Goal: Information Seeking & Learning: Check status

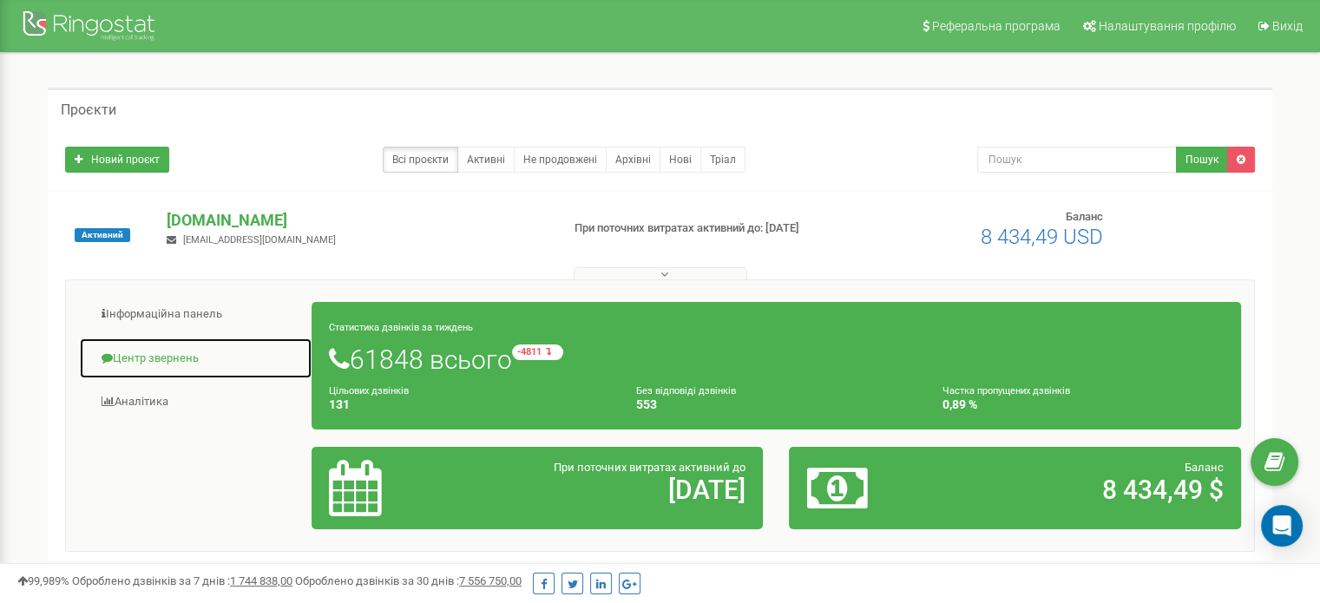
click at [159, 352] on link "Центр звернень" at bounding box center [196, 359] width 234 height 43
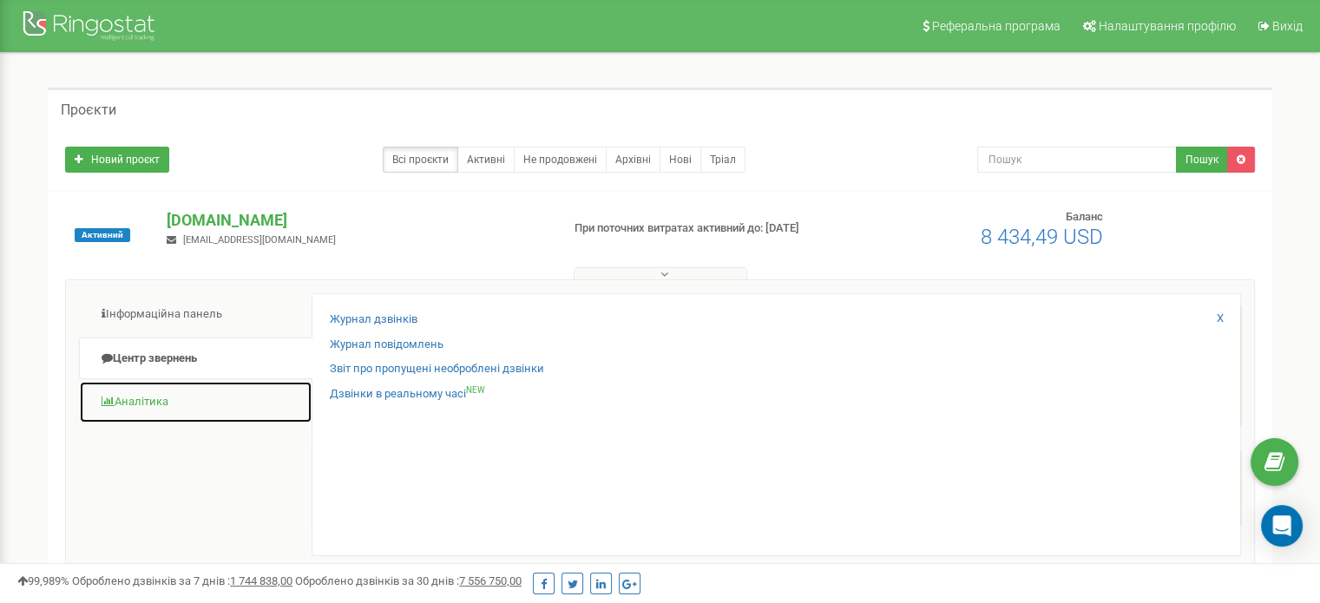
click at [154, 395] on link "Аналiтика" at bounding box center [196, 402] width 234 height 43
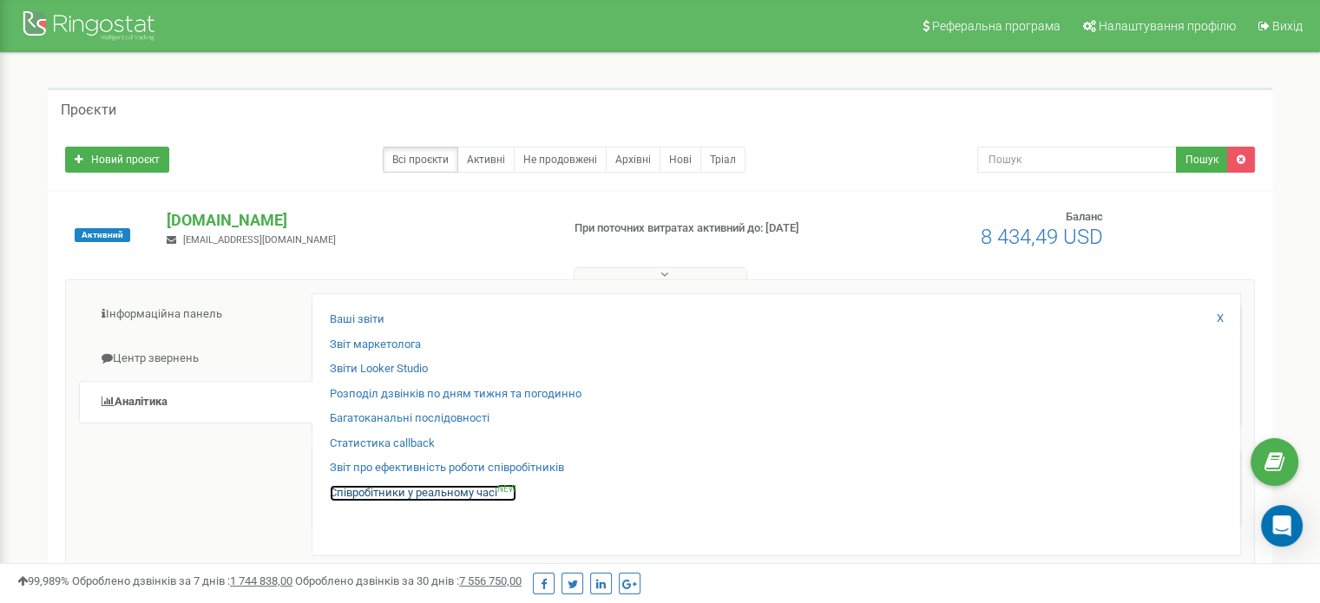
click at [417, 491] on link "Співробітники у реальному часі NEW" at bounding box center [423, 493] width 187 height 16
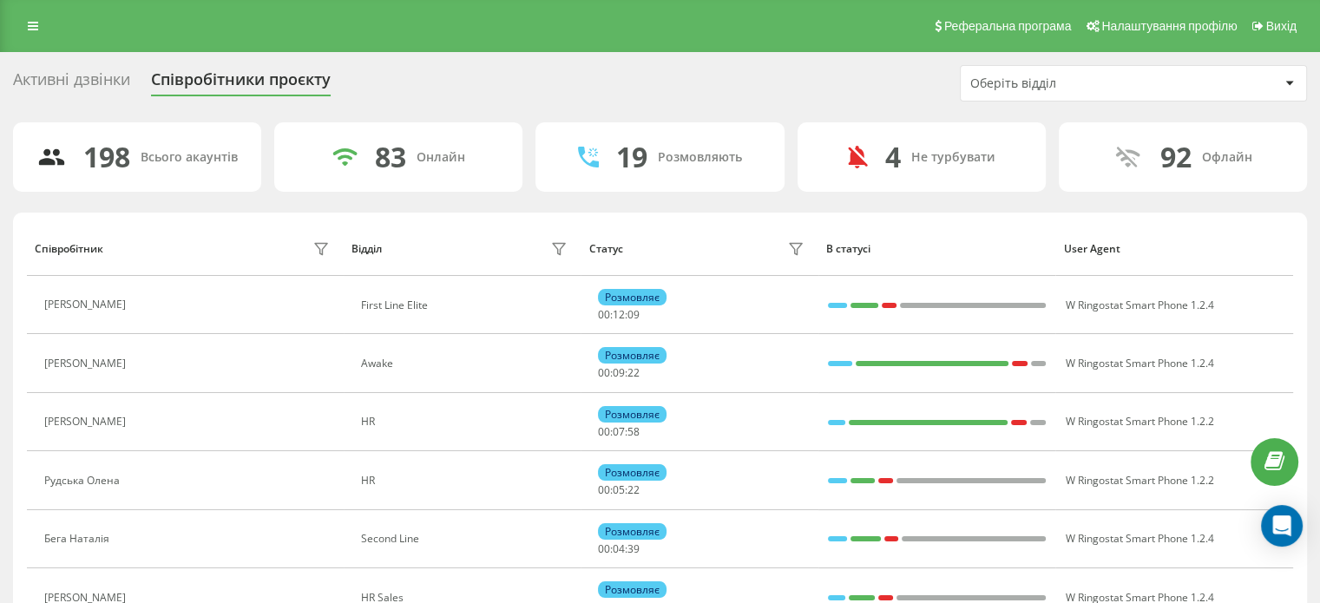
click at [1063, 75] on div "Оберіть відділ" at bounding box center [1134, 83] width 346 height 35
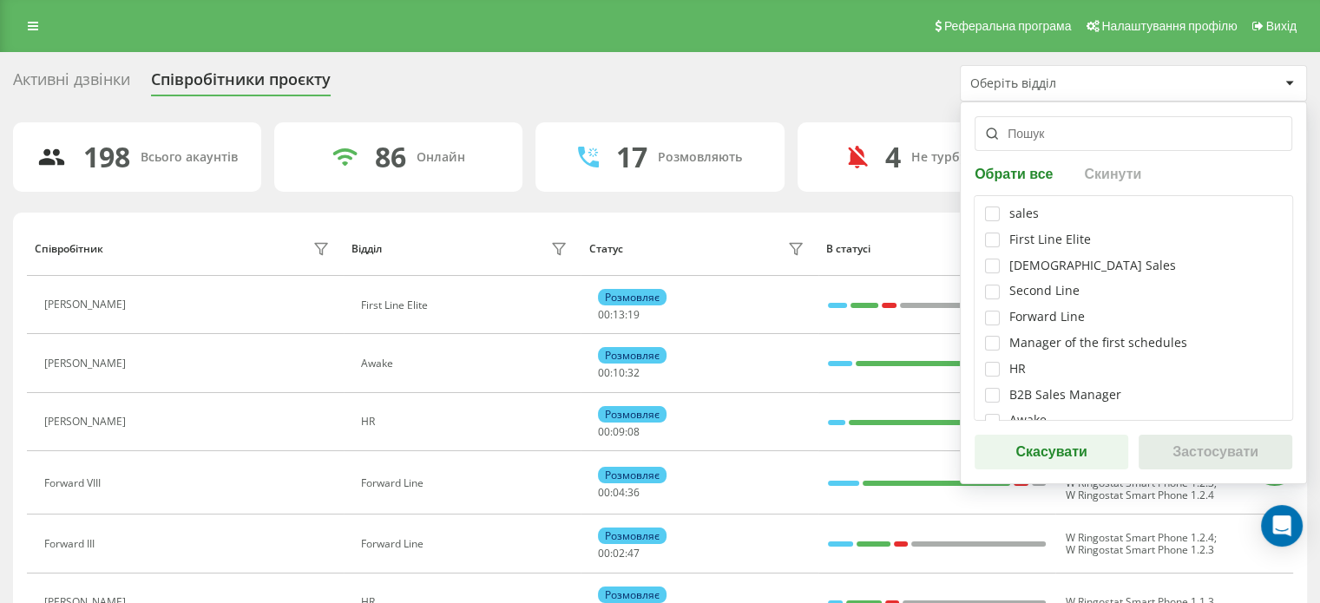
drag, startPoint x: 212, startPoint y: 114, endPoint x: 218, endPoint y: 125, distance: 12.8
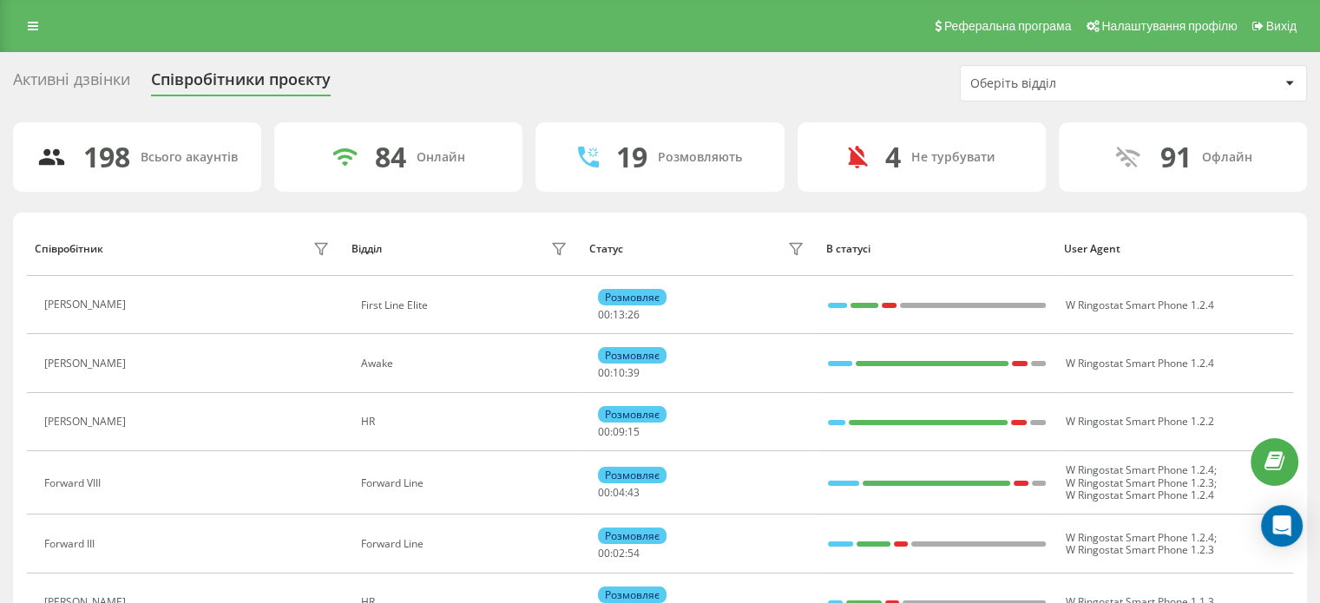
drag, startPoint x: 257, startPoint y: 194, endPoint x: 327, endPoint y: 193, distance: 70.3
click at [1033, 86] on div "Оберіть відділ" at bounding box center [1074, 83] width 207 height 15
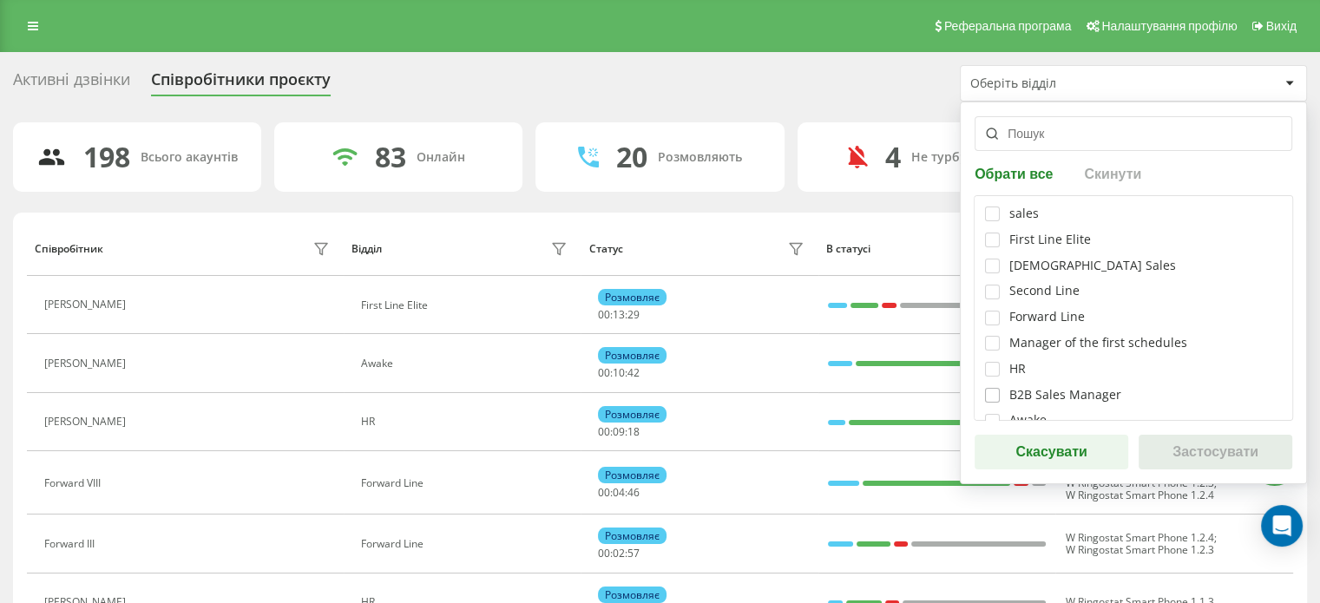
click at [984, 394] on div "sales First Line Elite Methodist Sales Second Line Forward Line Manager of the …" at bounding box center [1133, 308] width 319 height 226
click at [986, 388] on label at bounding box center [992, 388] width 15 height 0
checkbox input "true"
click at [1184, 446] on button "Застосувати" at bounding box center [1216, 452] width 154 height 35
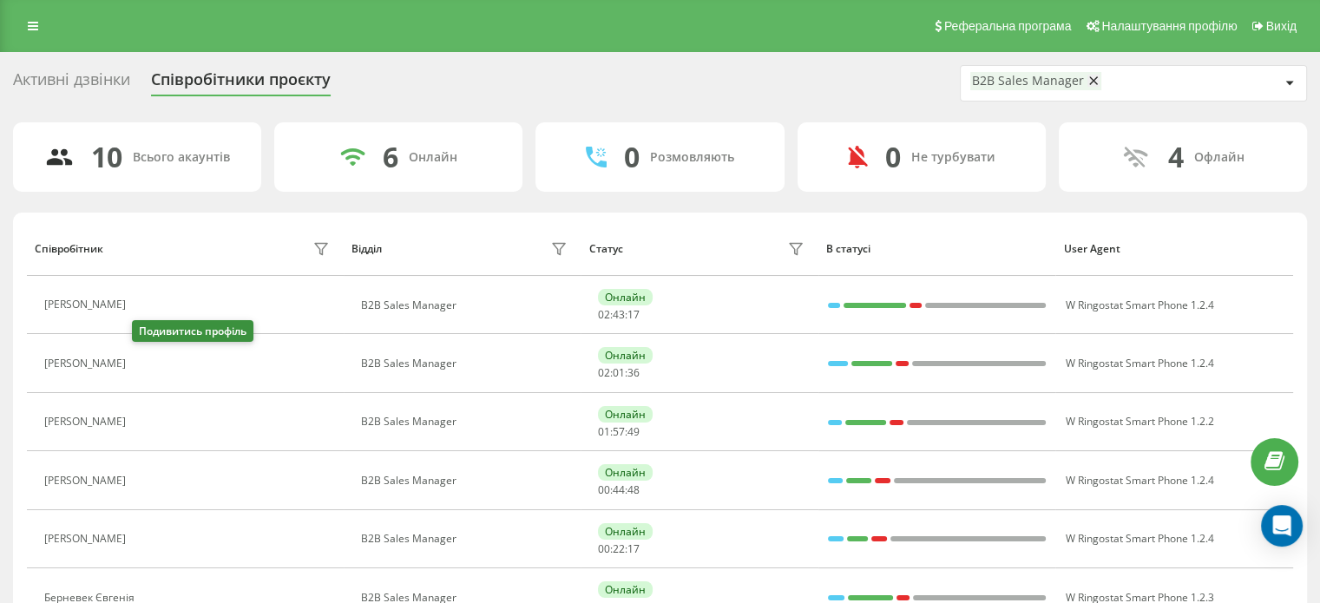
click at [145, 367] on icon at bounding box center [147, 363] width 4 height 9
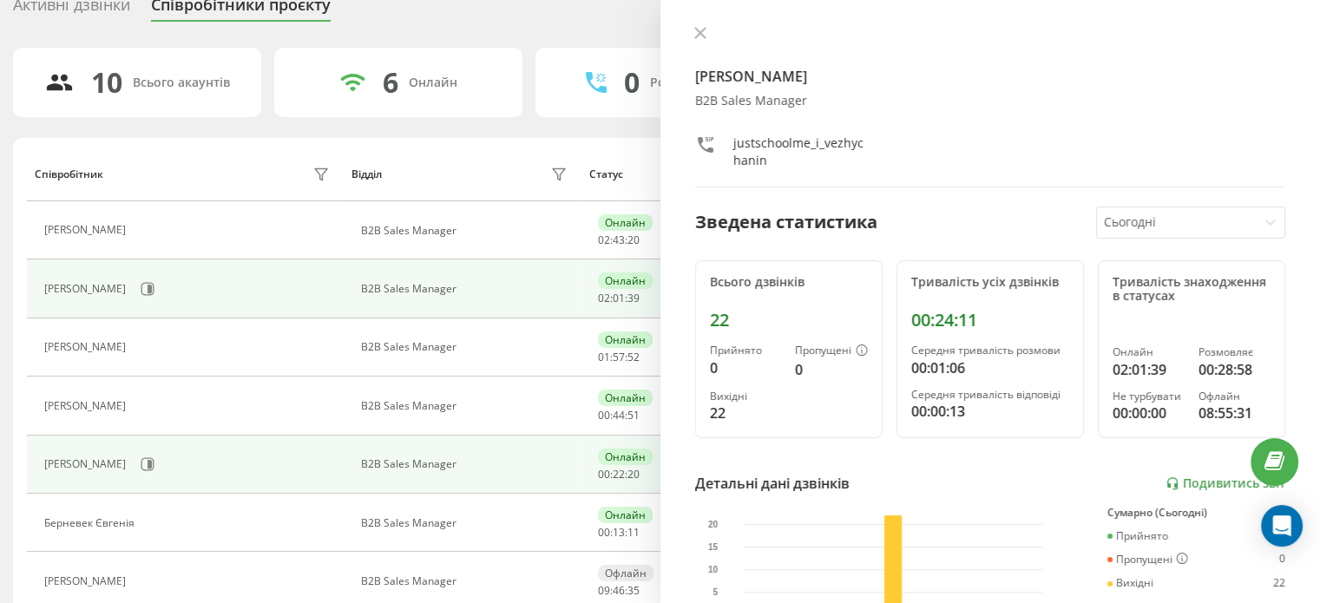
scroll to position [174, 0]
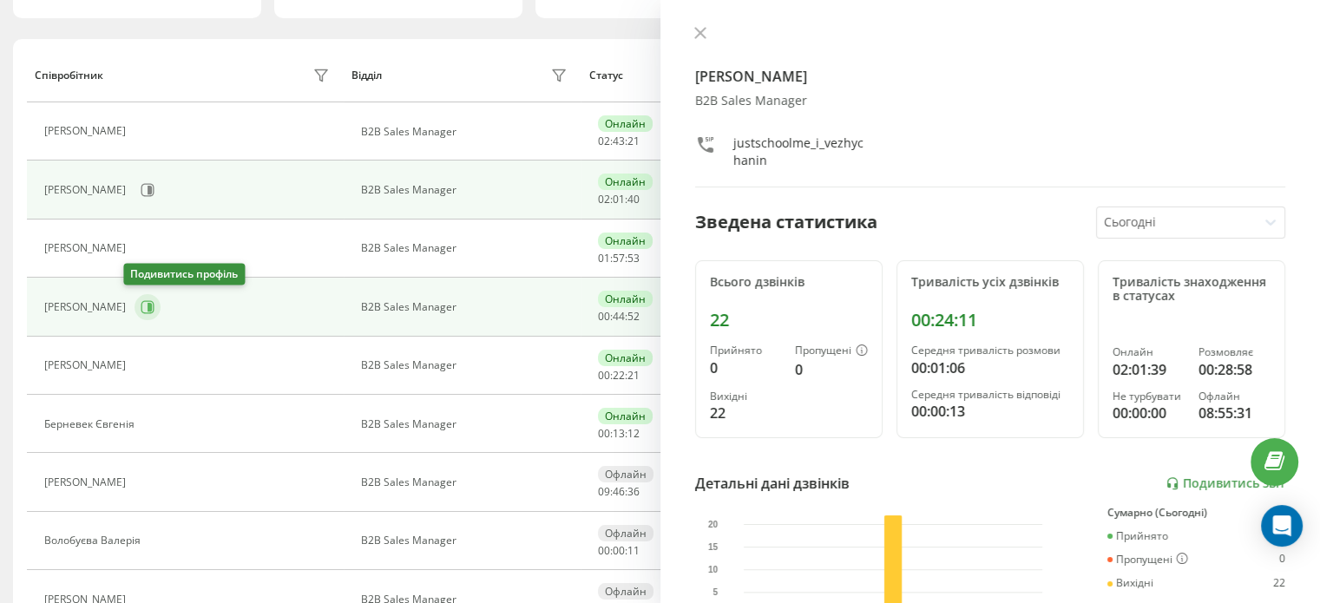
click at [145, 305] on button at bounding box center [148, 307] width 26 height 26
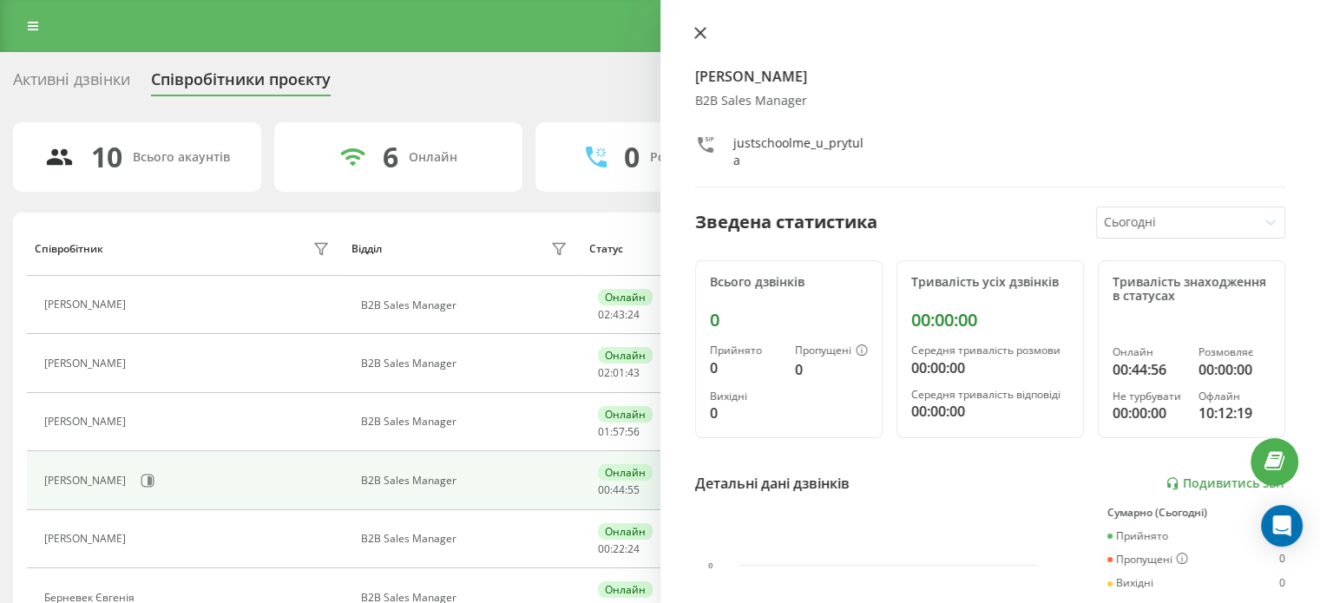
click at [702, 29] on icon at bounding box center [700, 33] width 12 height 12
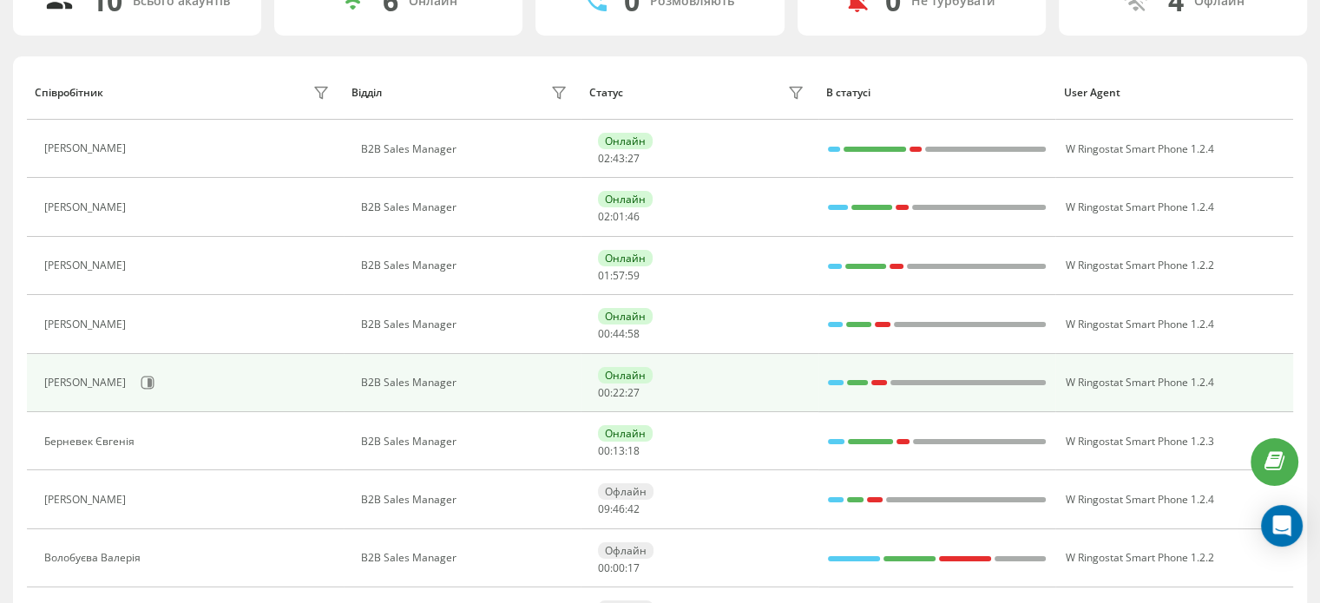
scroll to position [146, 0]
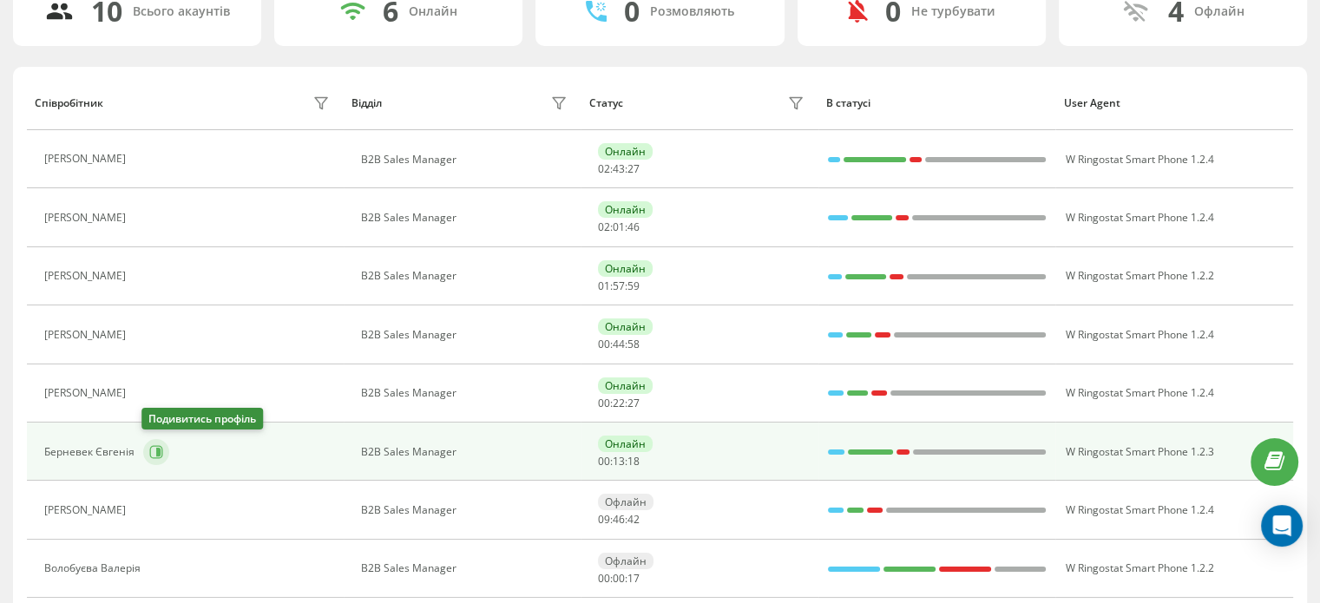
click at [149, 453] on icon at bounding box center [156, 452] width 14 height 14
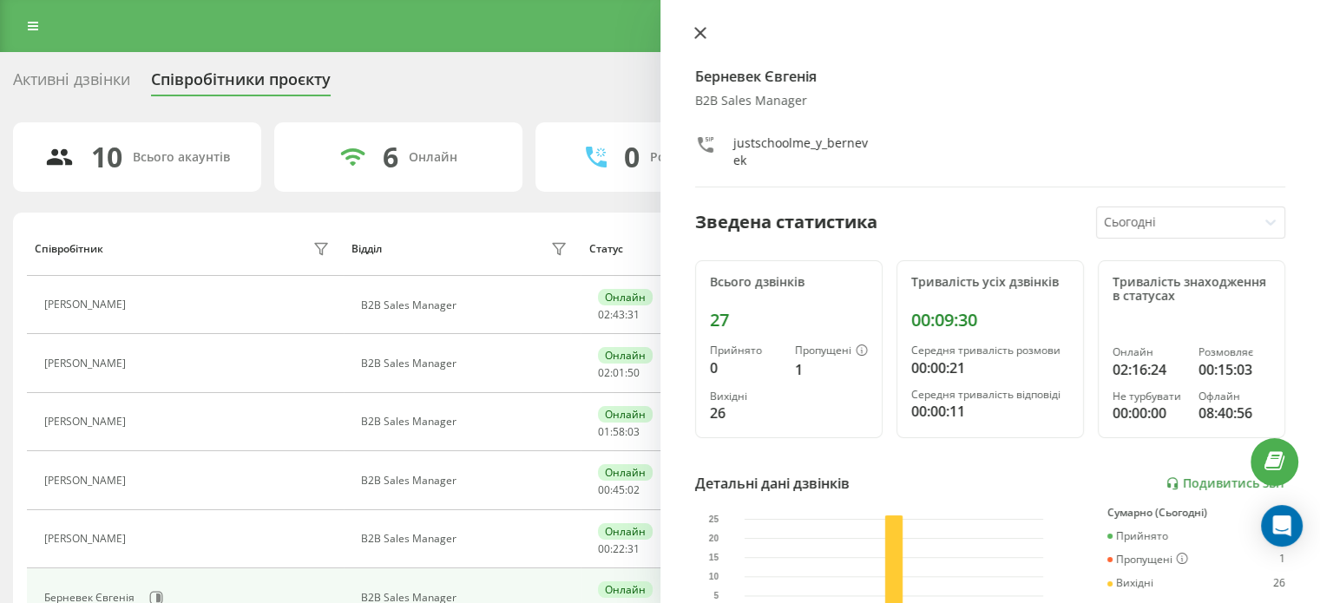
click at [698, 34] on icon at bounding box center [700, 33] width 12 height 12
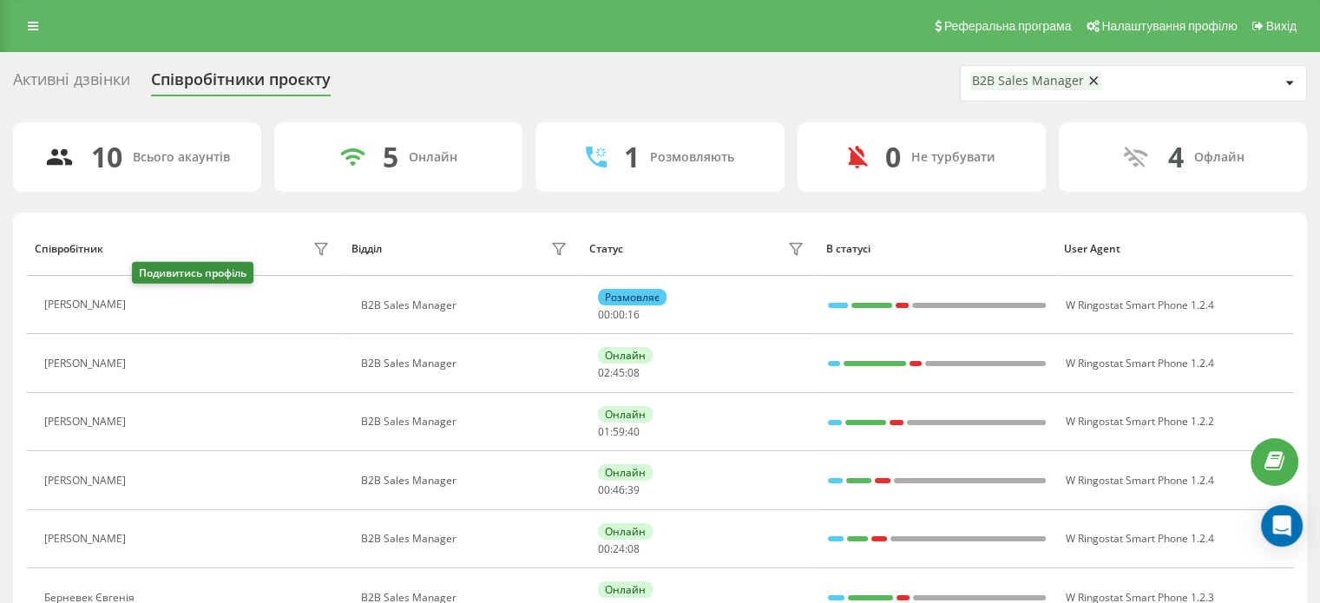
click at [145, 308] on icon at bounding box center [147, 305] width 4 height 9
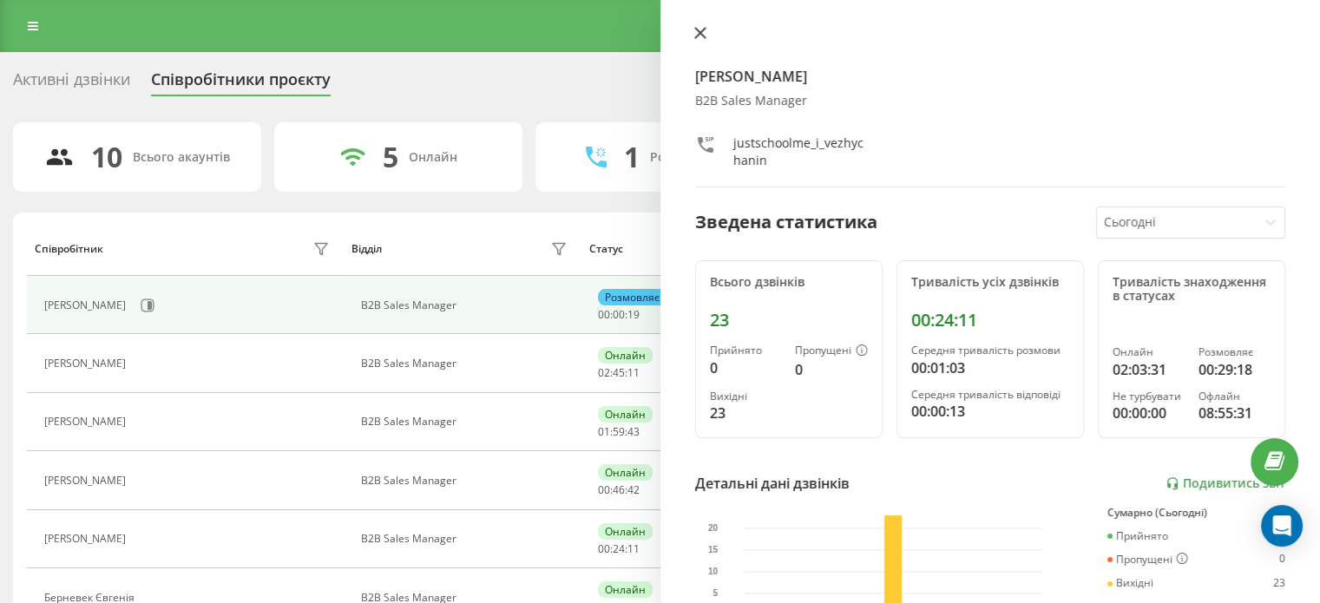
click at [702, 38] on icon at bounding box center [700, 33] width 12 height 12
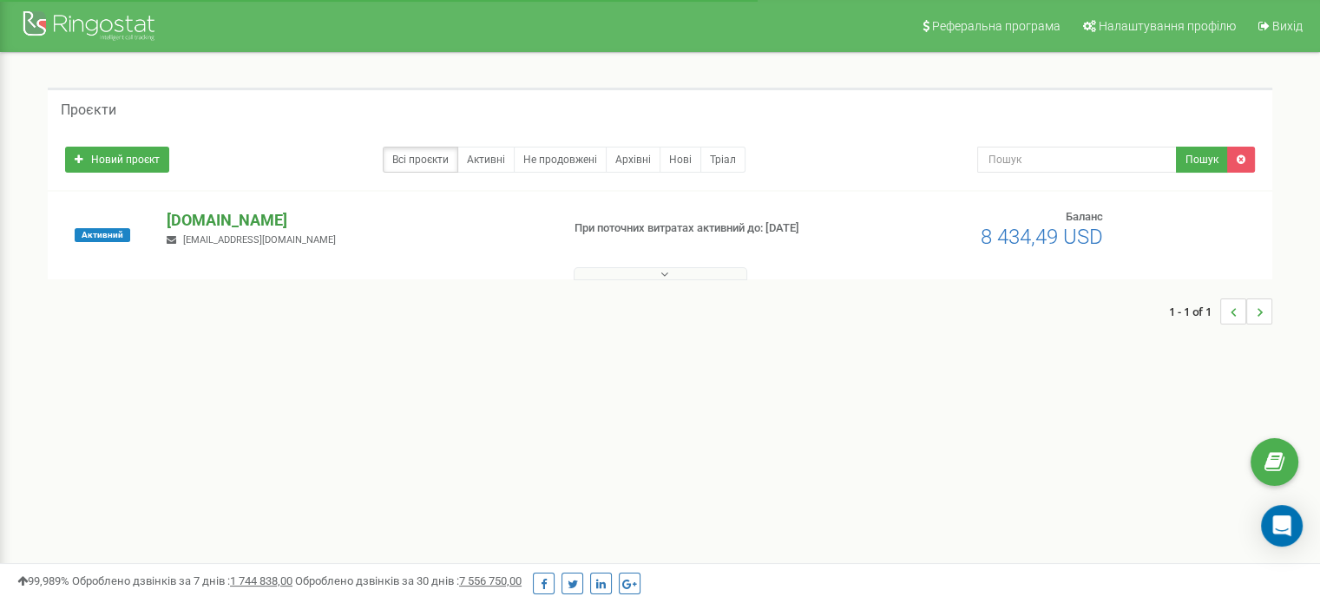
click at [212, 220] on p "[DOMAIN_NAME]" at bounding box center [356, 220] width 379 height 23
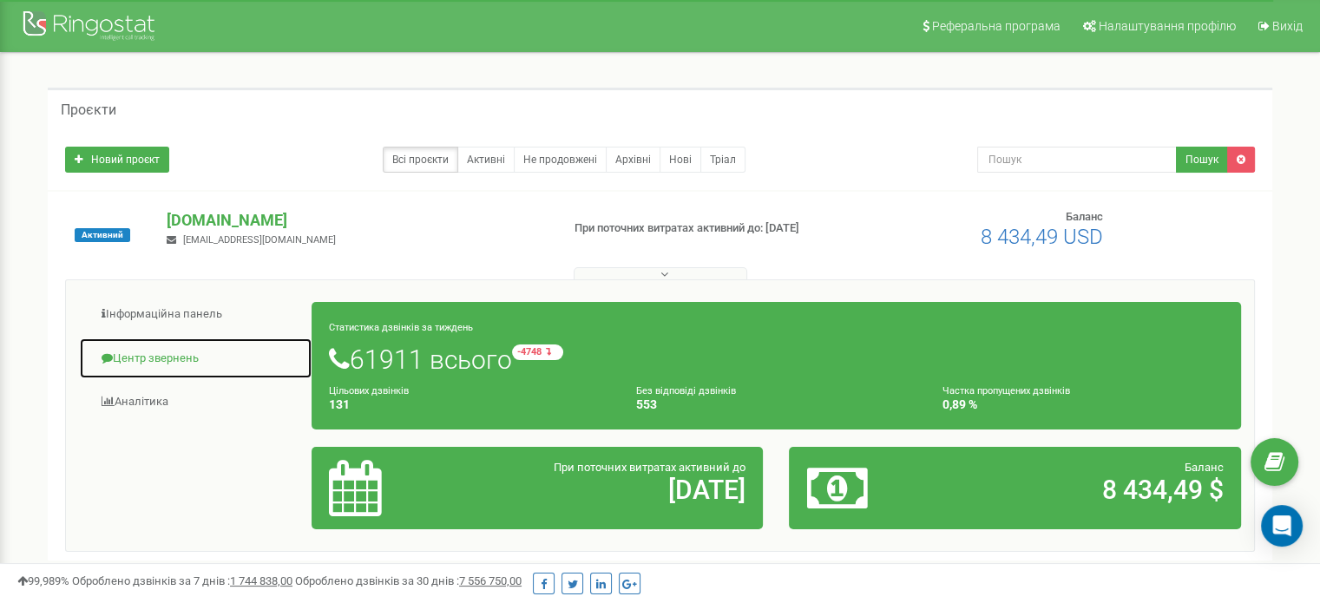
click at [194, 352] on link "Центр звернень" at bounding box center [196, 359] width 234 height 43
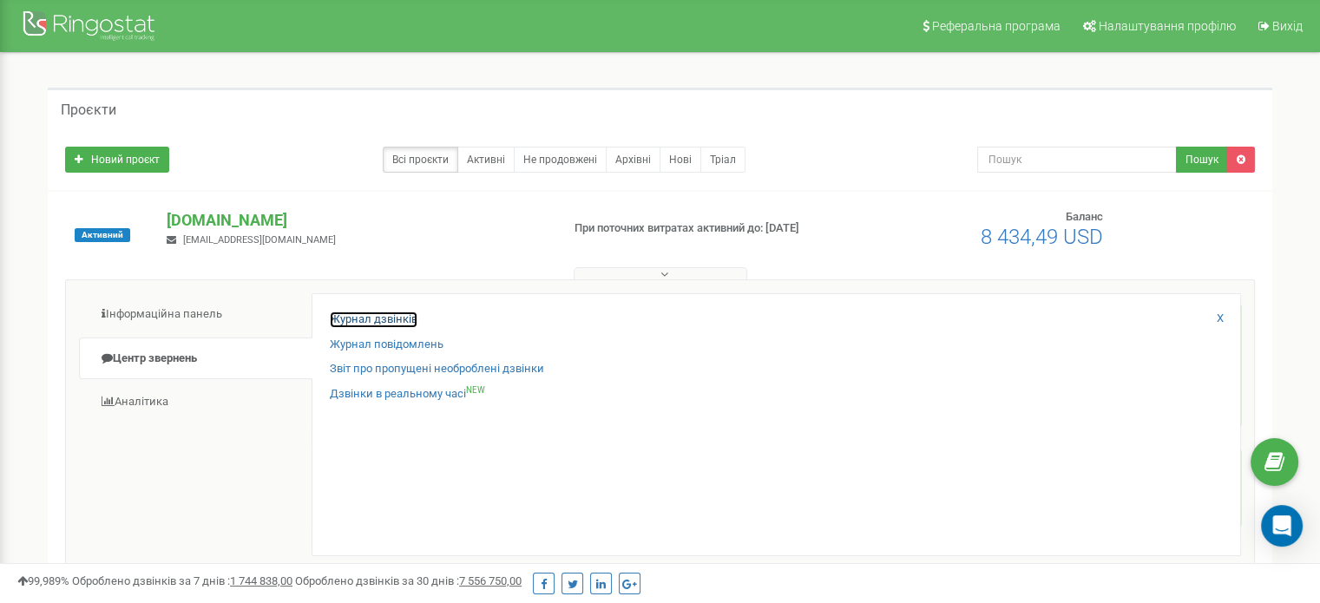
click at [338, 314] on link "Журнал дзвінків" at bounding box center [374, 320] width 88 height 16
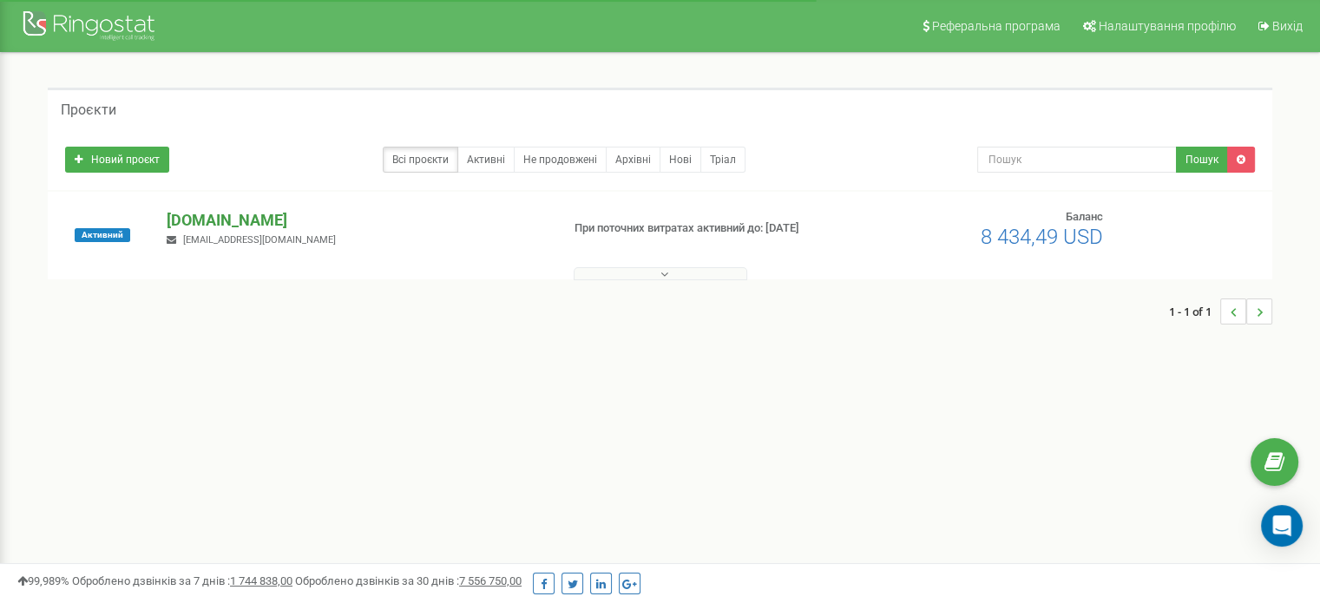
click at [230, 220] on p "[DOMAIN_NAME]" at bounding box center [356, 220] width 379 height 23
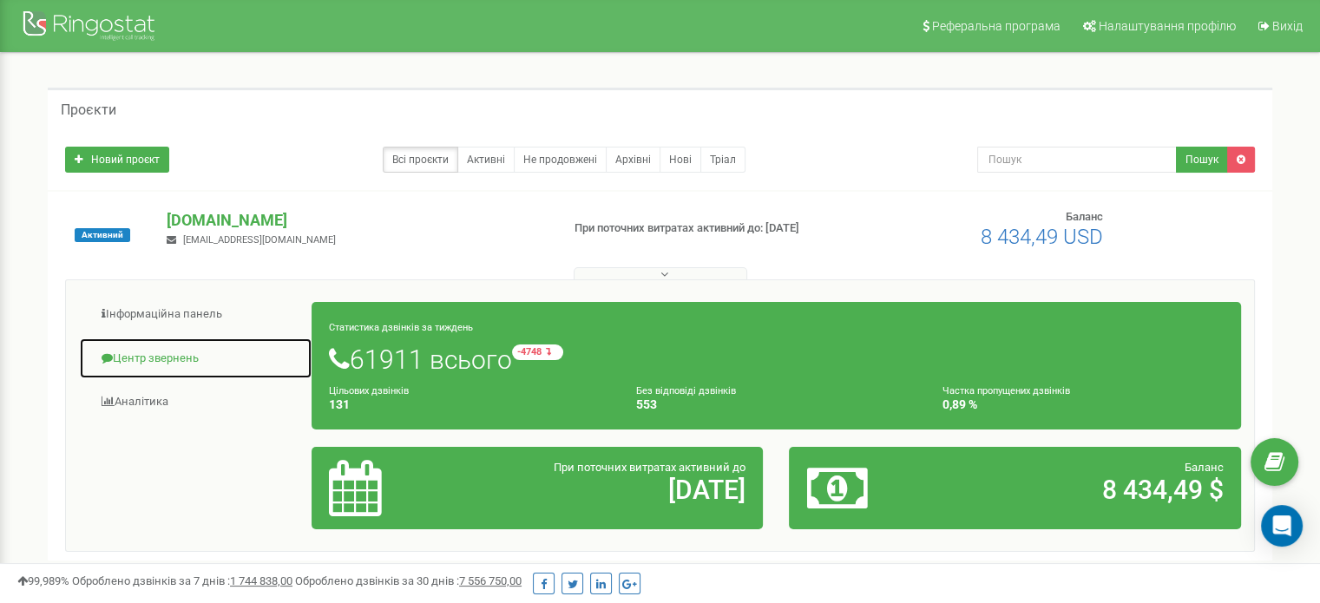
click at [192, 359] on link "Центр звернень" at bounding box center [196, 359] width 234 height 43
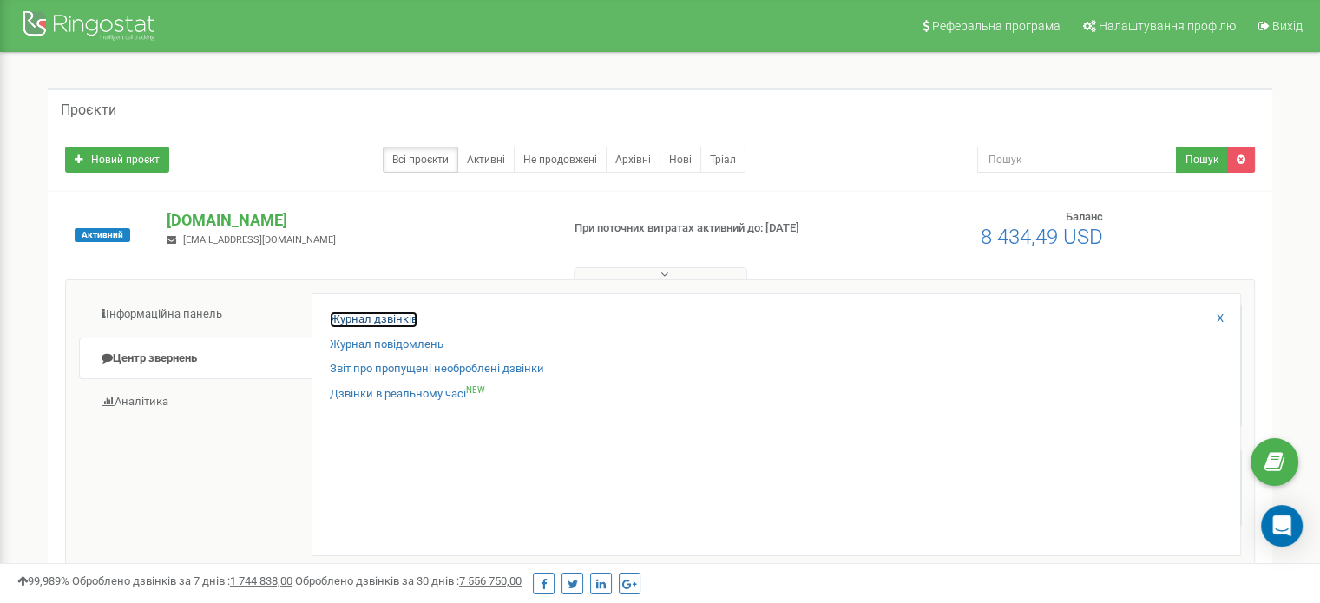
click at [381, 322] on link "Журнал дзвінків" at bounding box center [374, 320] width 88 height 16
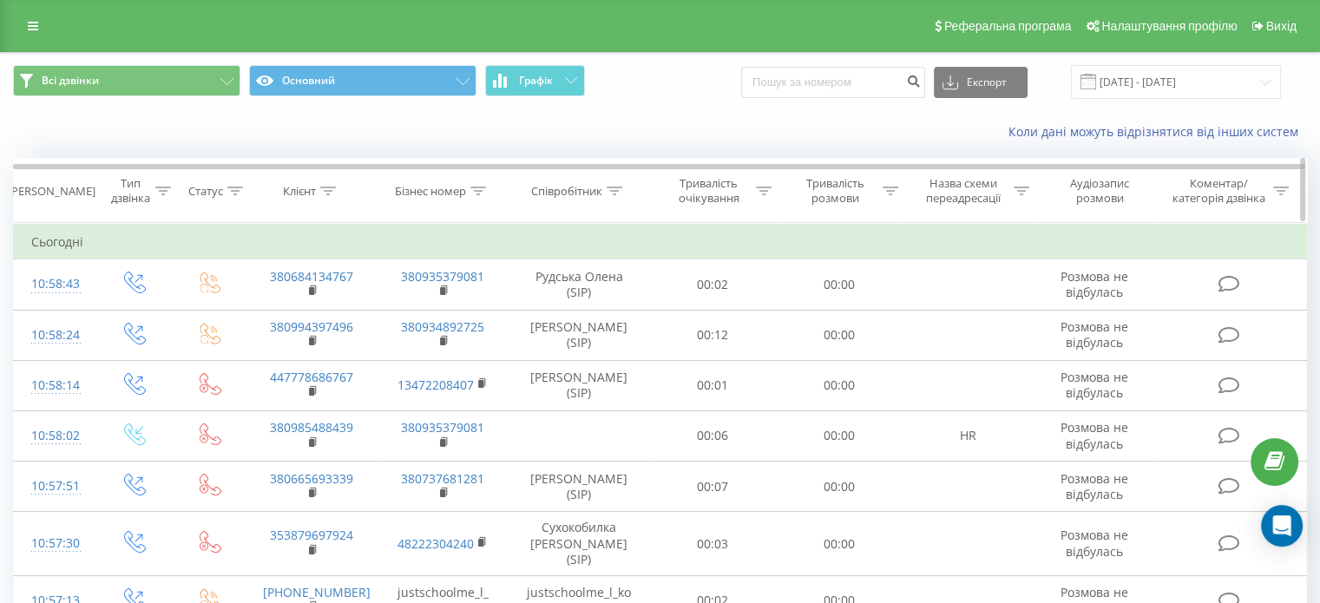
click at [616, 187] on icon at bounding box center [615, 191] width 16 height 9
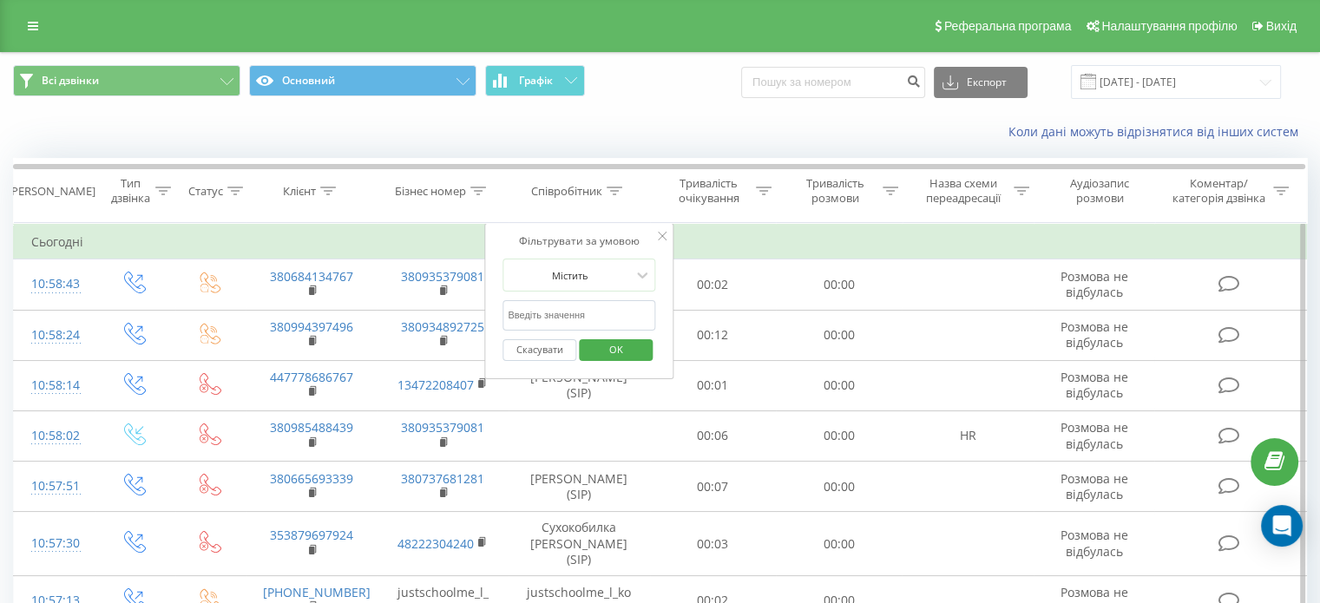
drag, startPoint x: 599, startPoint y: 313, endPoint x: 604, endPoint y: 329, distance: 16.5
click at [599, 313] on input "text" at bounding box center [579, 315] width 153 height 30
type input "Притула"
click at [619, 344] on span "OK" at bounding box center [616, 349] width 49 height 27
